Goal: Task Accomplishment & Management: Use online tool/utility

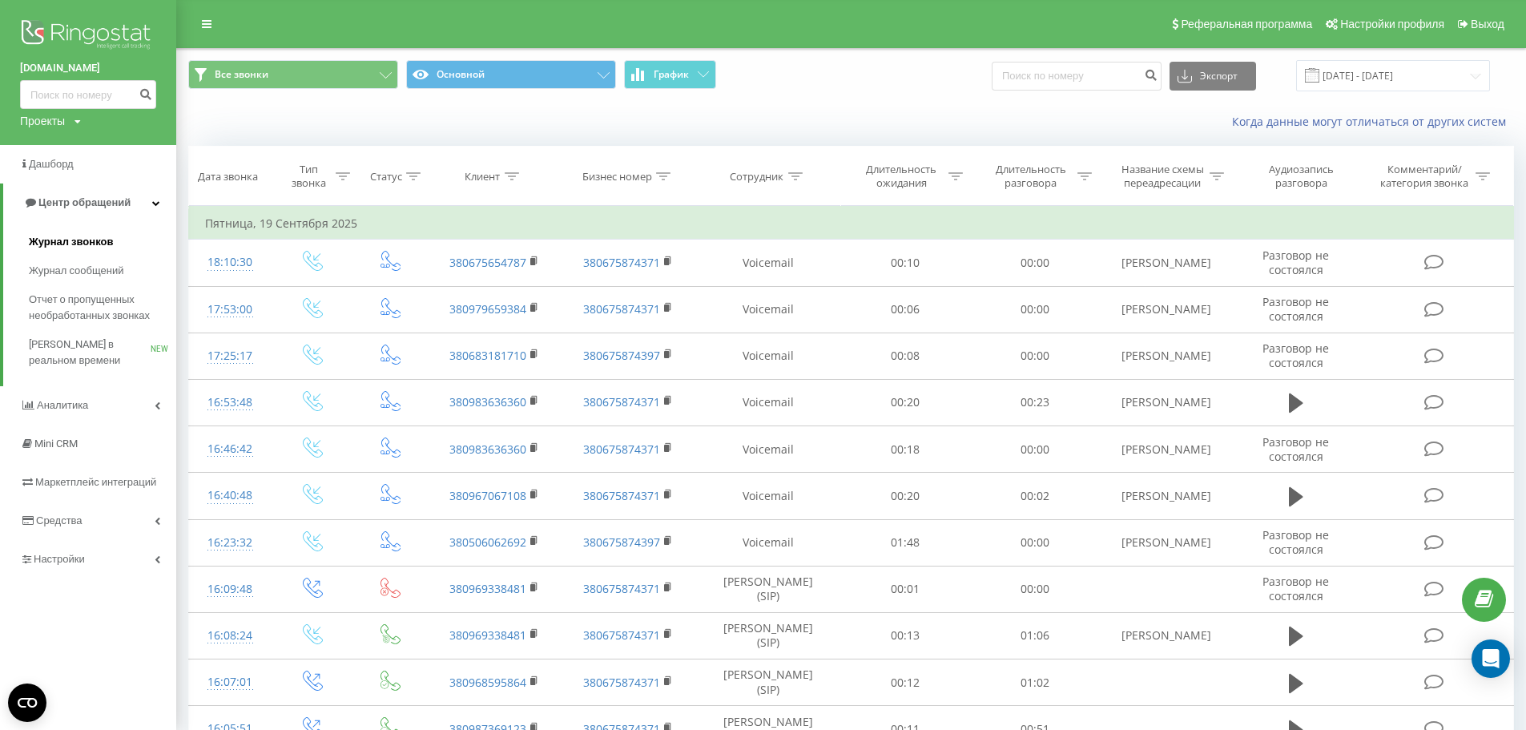
click at [83, 236] on span "Журнал звонков" at bounding box center [71, 242] width 84 height 16
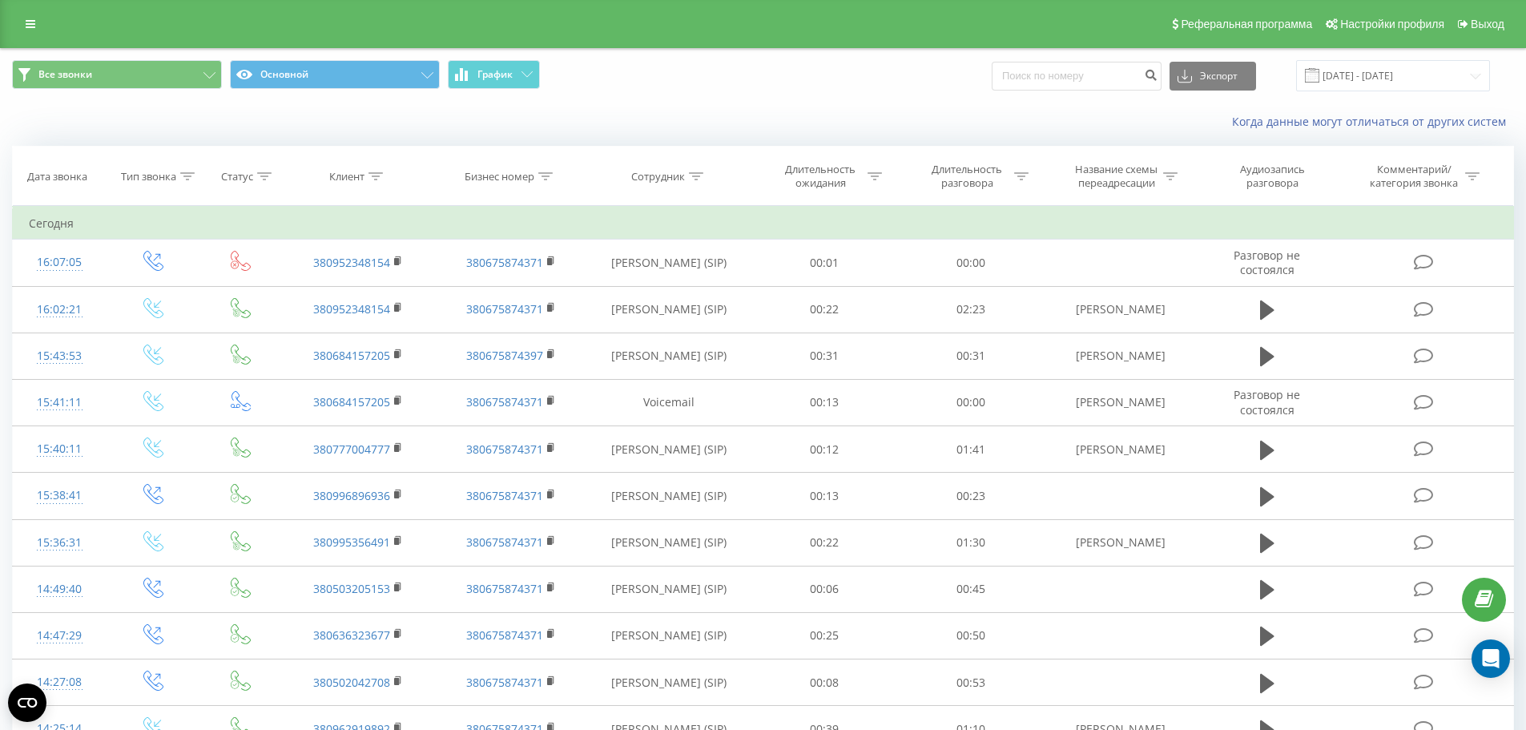
click at [397, 257] on icon at bounding box center [398, 261] width 9 height 11
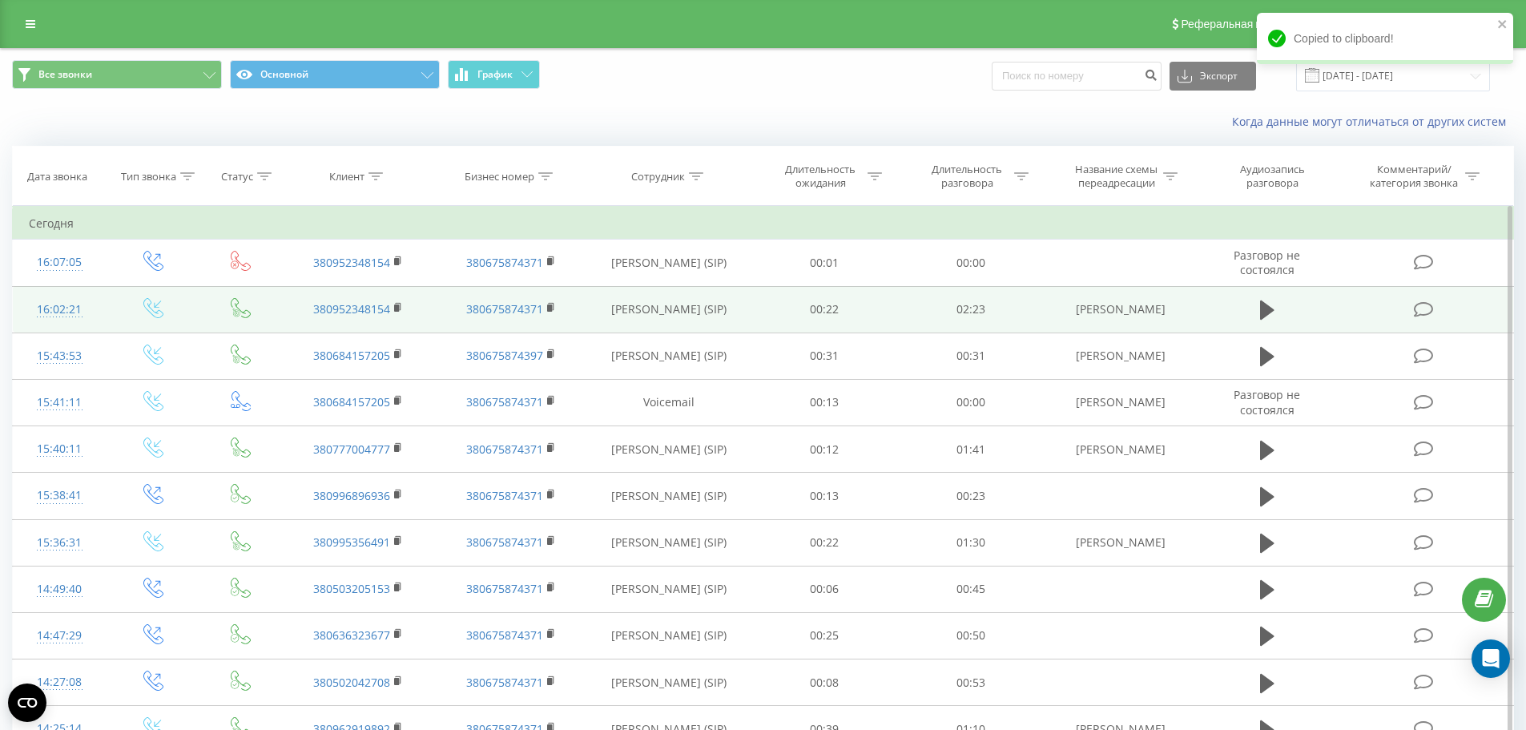
click at [1246, 308] on td at bounding box center [1267, 309] width 141 height 46
click at [1262, 304] on icon at bounding box center [1267, 309] width 14 height 19
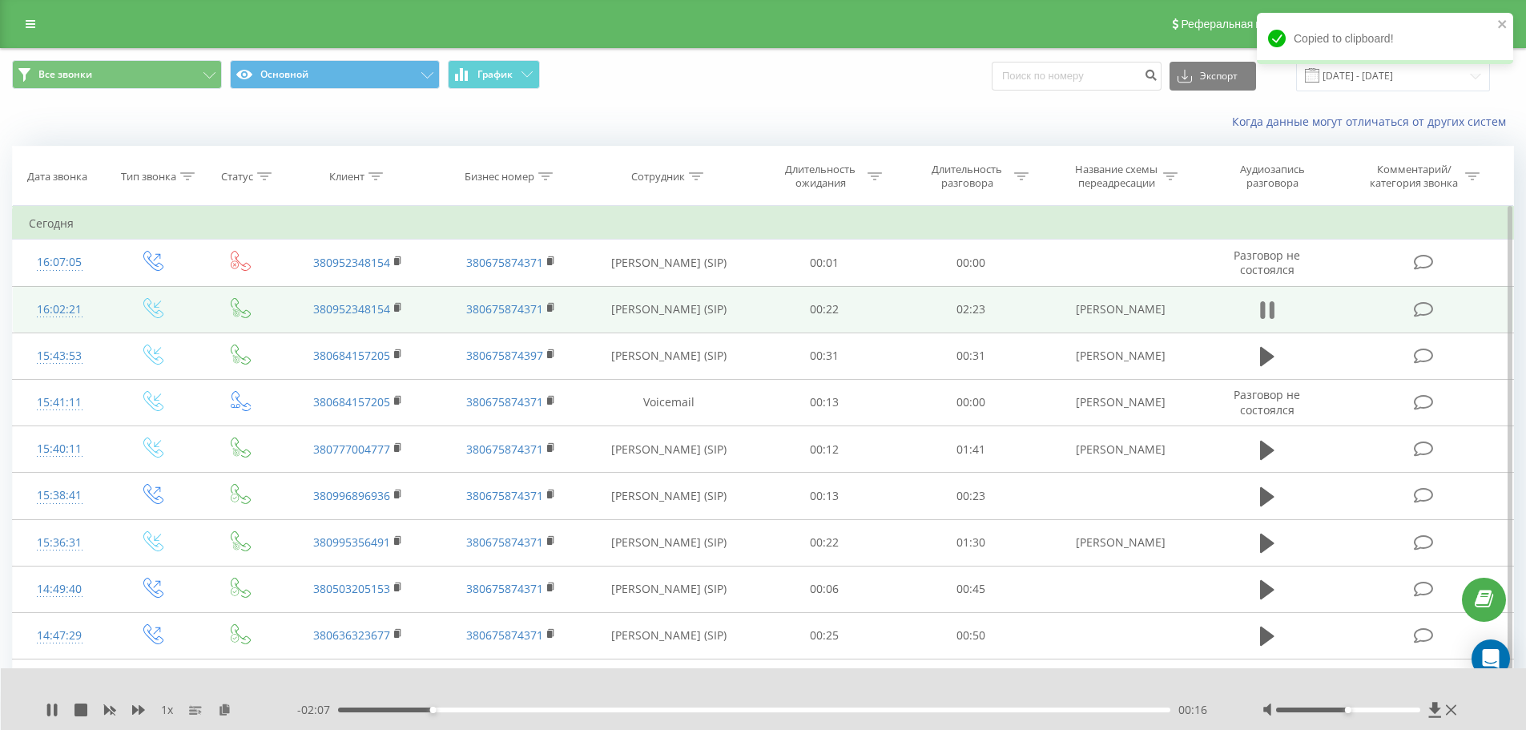
click at [1276, 304] on button at bounding box center [1268, 310] width 24 height 24
